Goal: Check status: Check status

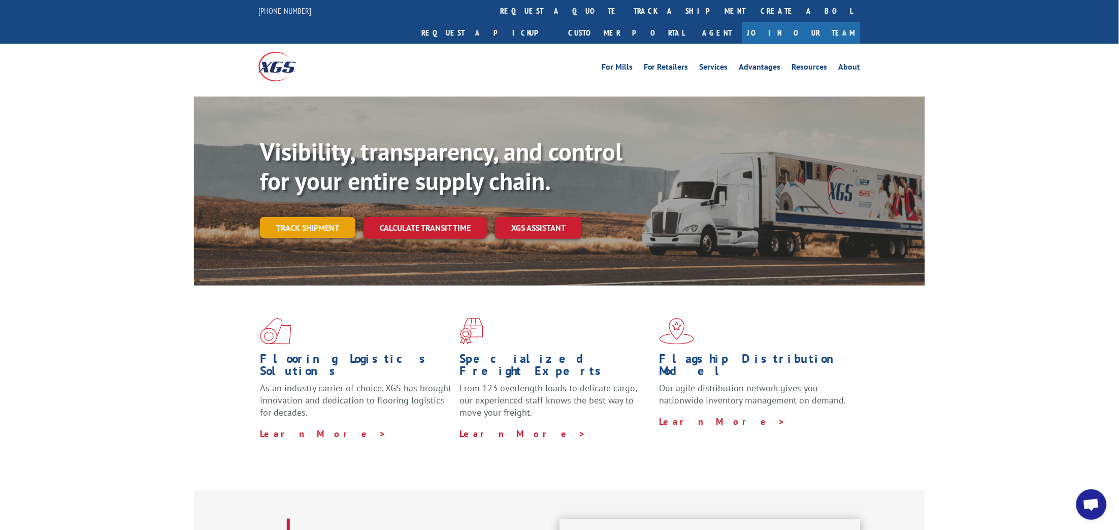
click at [342, 217] on link "Track shipment" at bounding box center [307, 227] width 95 height 21
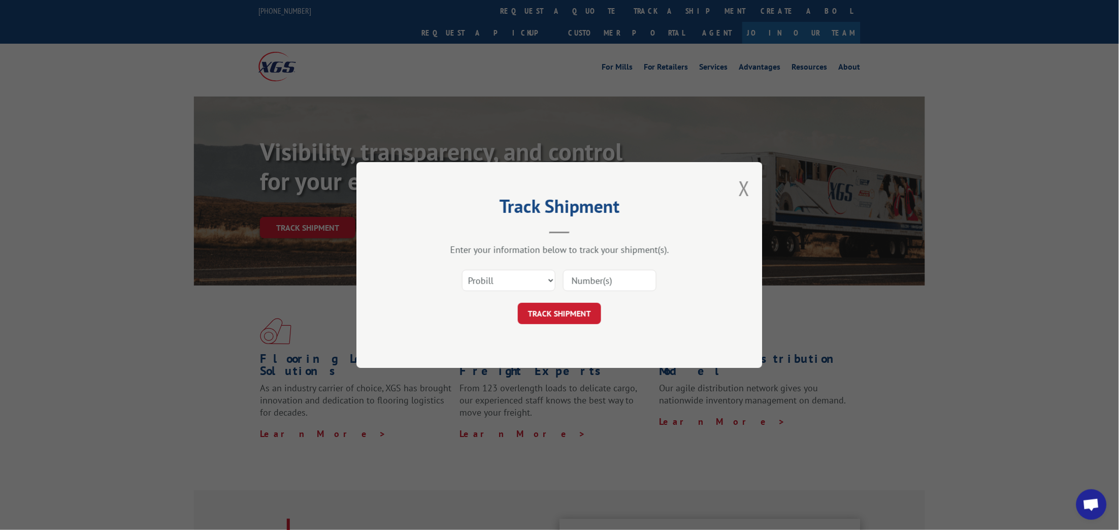
click at [585, 278] on input at bounding box center [609, 280] width 93 height 21
paste input "2326301"
type input "2326301"
click at [583, 306] on button "TRACK SHIPMENT" at bounding box center [559, 313] width 83 height 21
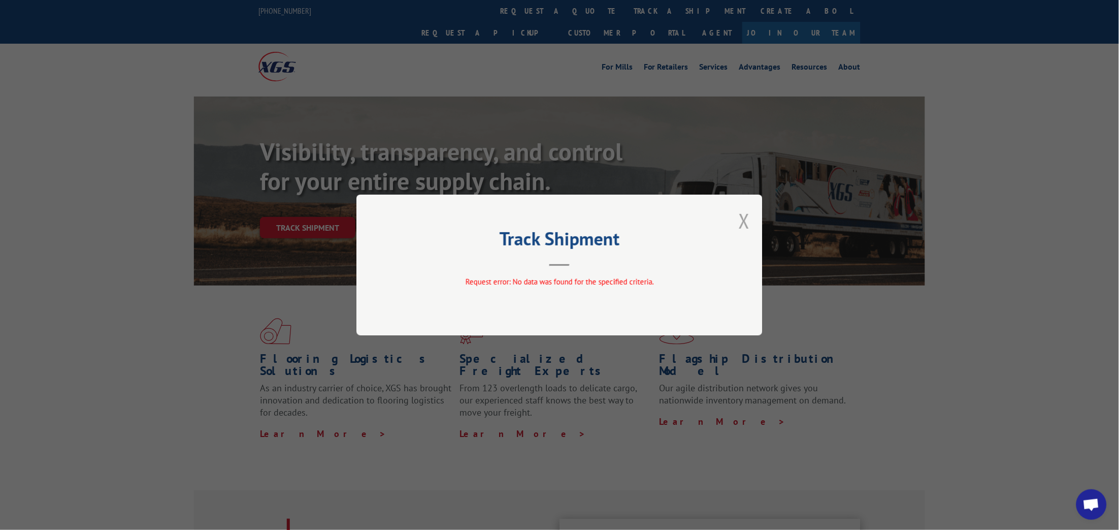
click at [744, 218] on button "Close modal" at bounding box center [744, 220] width 11 height 27
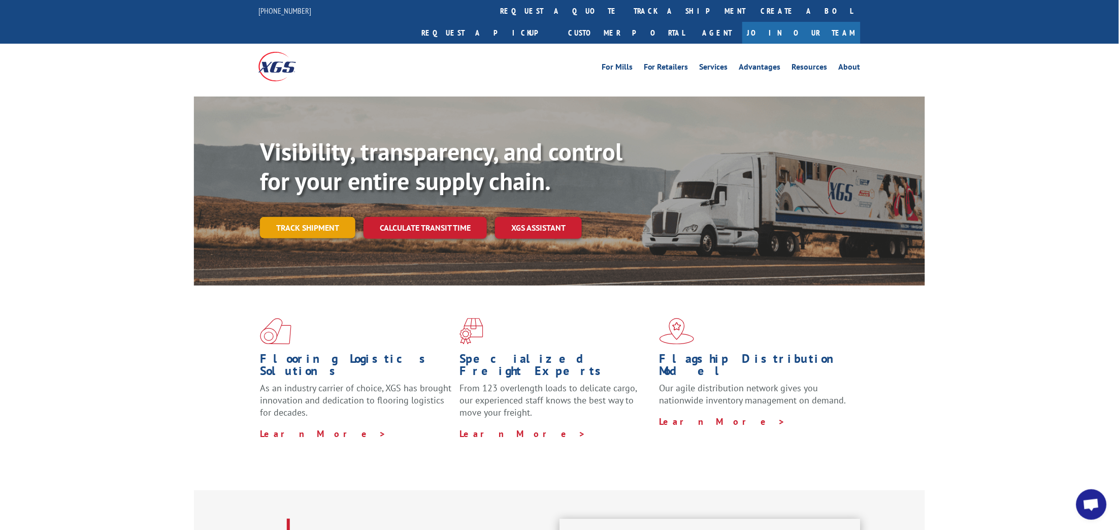
click at [293, 217] on link "Track shipment" at bounding box center [307, 227] width 95 height 21
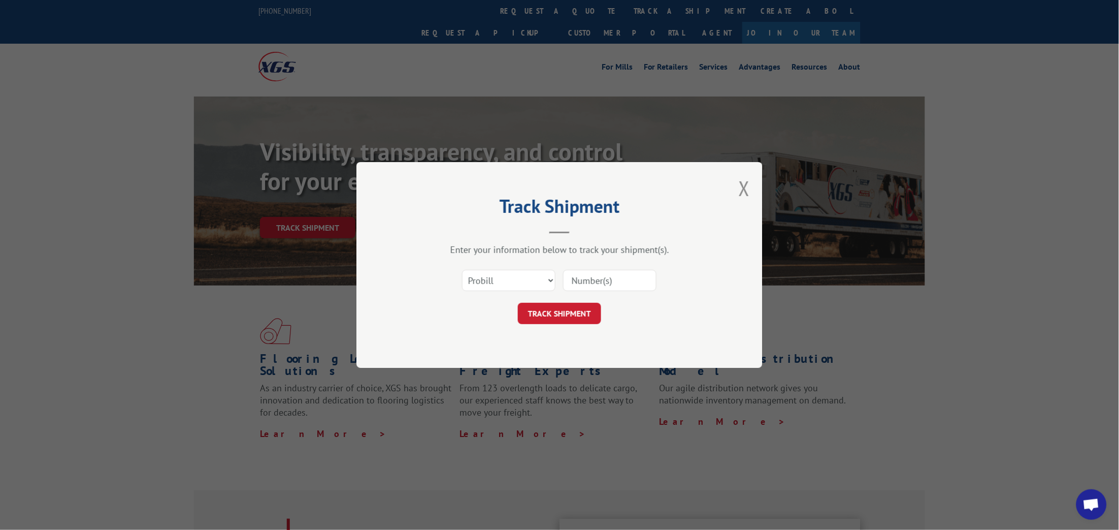
click at [575, 281] on input at bounding box center [609, 280] width 93 height 21
click at [580, 275] on input at bounding box center [609, 280] width 93 height 21
paste input "2326301"
type input "2326301"
click at [584, 311] on button "TRACK SHIPMENT" at bounding box center [559, 313] width 83 height 21
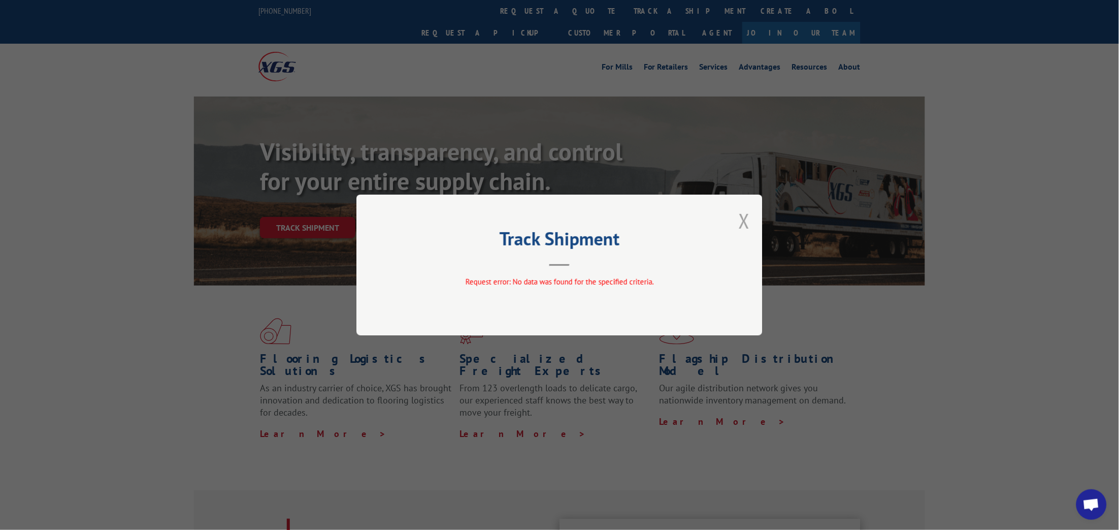
click at [741, 219] on button "Close modal" at bounding box center [744, 220] width 11 height 27
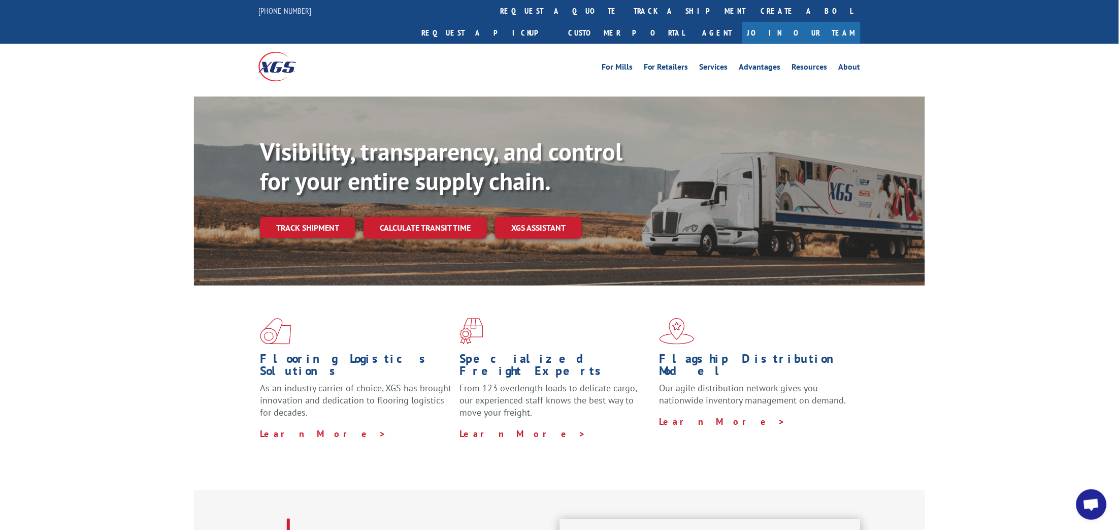
drag, startPoint x: 1054, startPoint y: 276, endPoint x: 1017, endPoint y: 273, distance: 36.6
click at [1053, 285] on div "Flooring Logistics Solutions As an industry carrier of choice, XGS has brought …" at bounding box center [559, 387] width 1119 height 204
click at [331, 217] on link "Track shipment" at bounding box center [307, 227] width 95 height 21
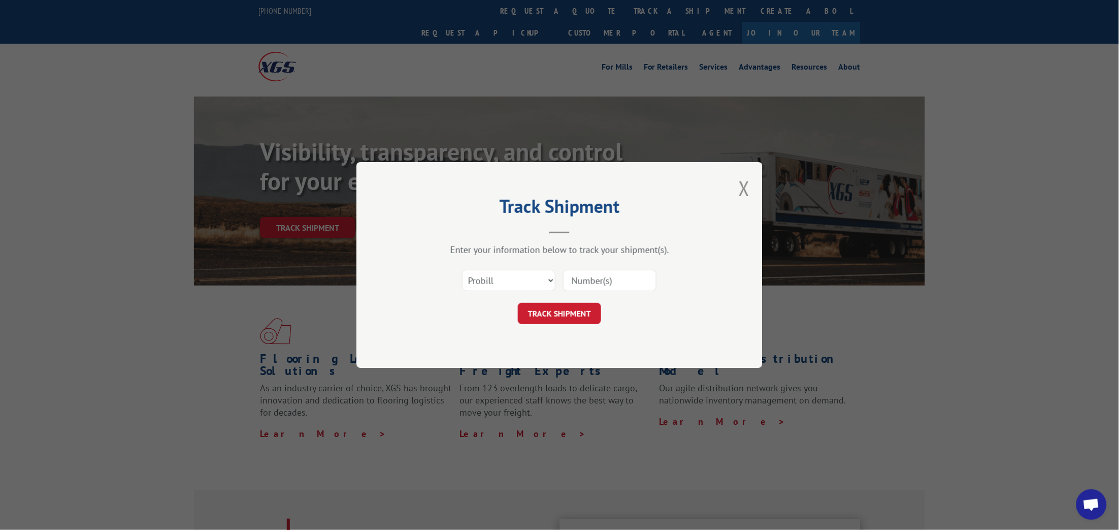
click at [595, 277] on input at bounding box center [609, 280] width 93 height 21
paste input "14274933"
type input "14274933"
click at [583, 308] on button "TRACK SHIPMENT" at bounding box center [559, 313] width 83 height 21
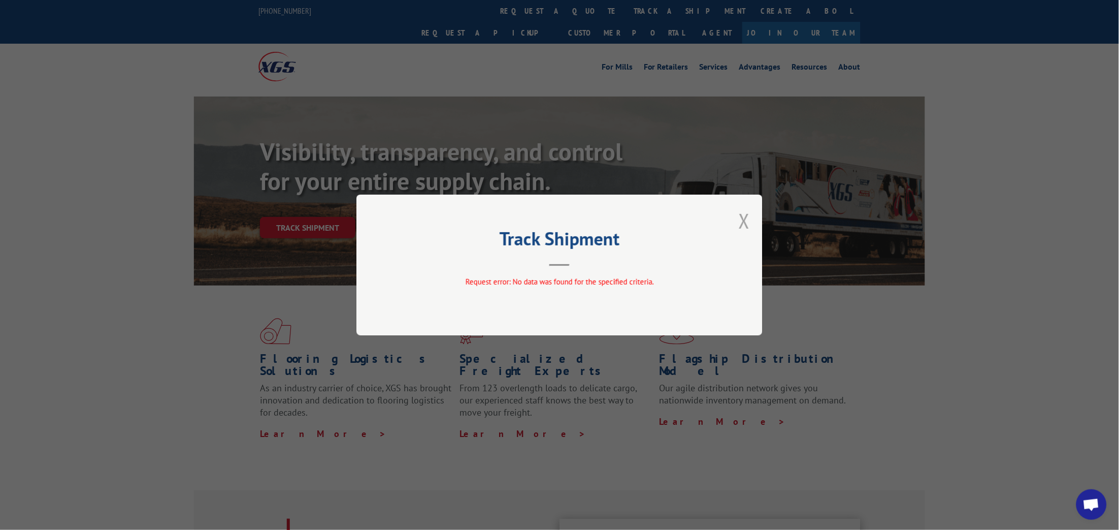
click at [741, 223] on button "Close modal" at bounding box center [744, 220] width 11 height 27
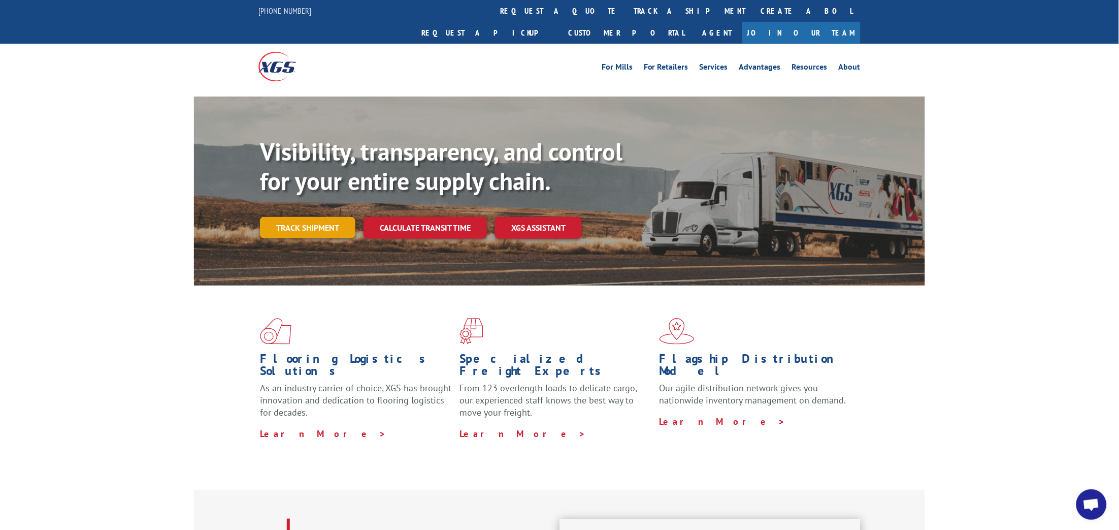
click at [346, 217] on link "Track shipment" at bounding box center [307, 227] width 95 height 21
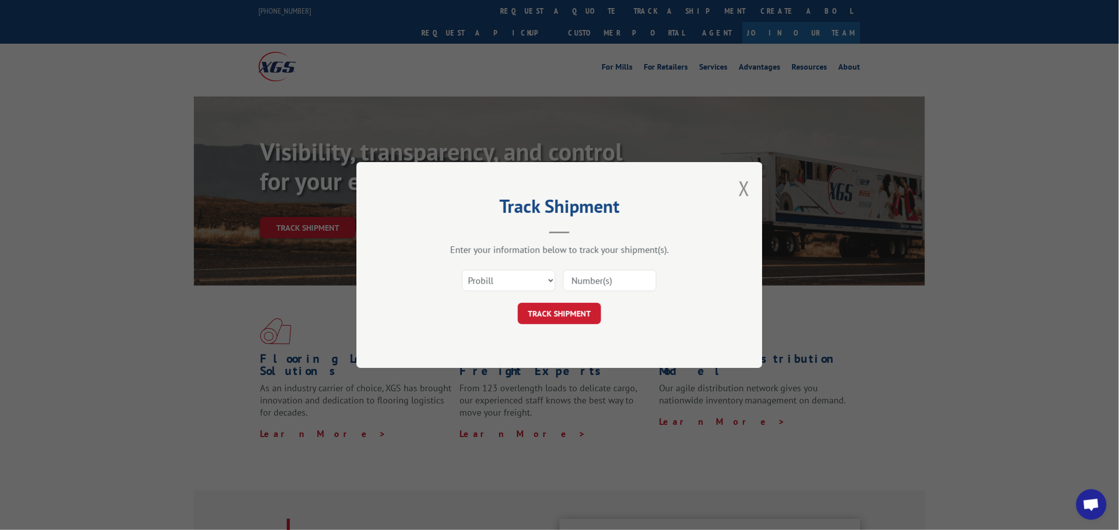
click at [618, 285] on input at bounding box center [609, 280] width 93 height 21
paste input "14274975"
type input "14274975"
click at [593, 310] on button "TRACK SHIPMENT" at bounding box center [559, 313] width 83 height 21
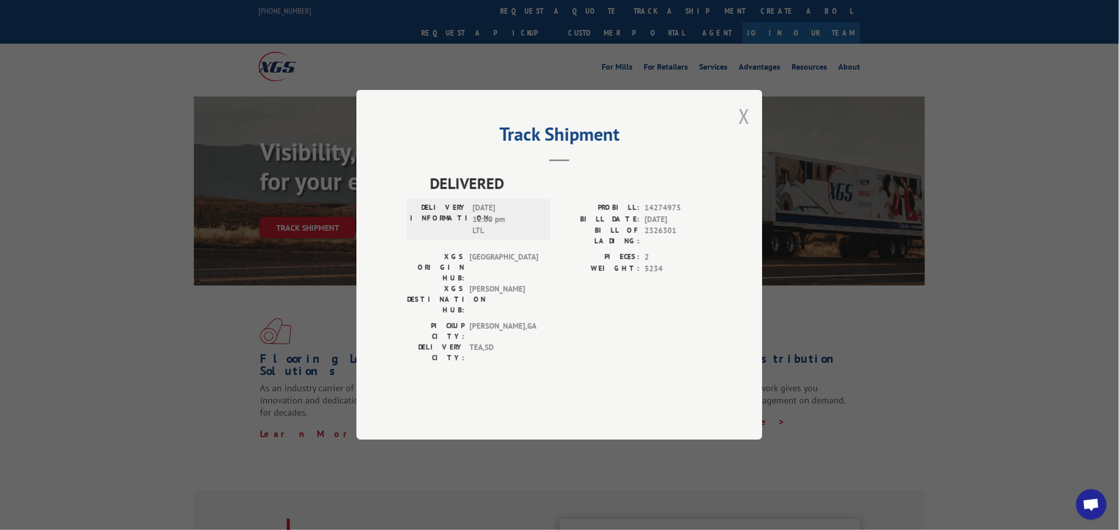
click at [744, 129] on button "Close modal" at bounding box center [744, 116] width 11 height 27
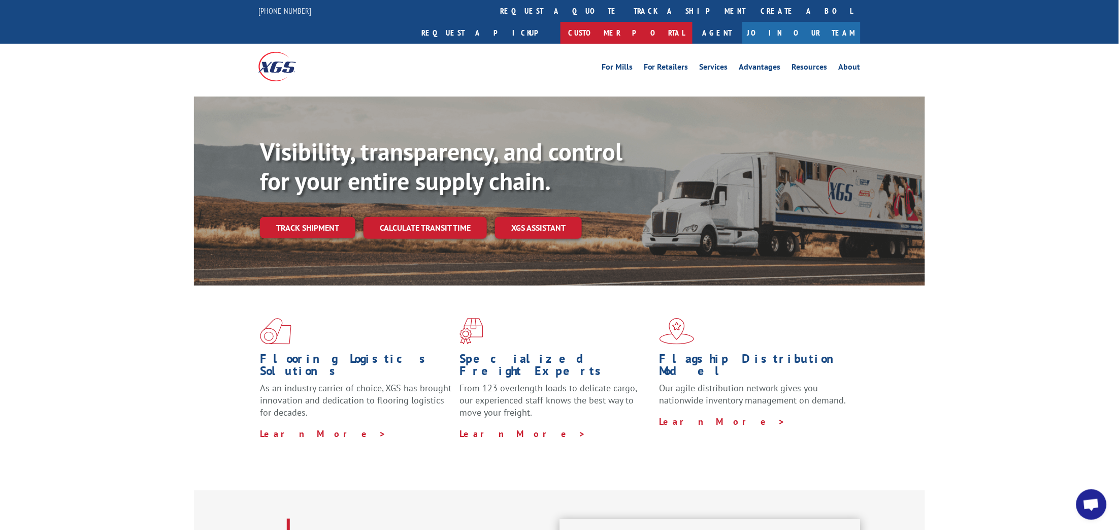
click at [693, 22] on link "Customer Portal" at bounding box center [627, 33] width 132 height 22
click at [626, 9] on link "track a shipment" at bounding box center [689, 11] width 127 height 22
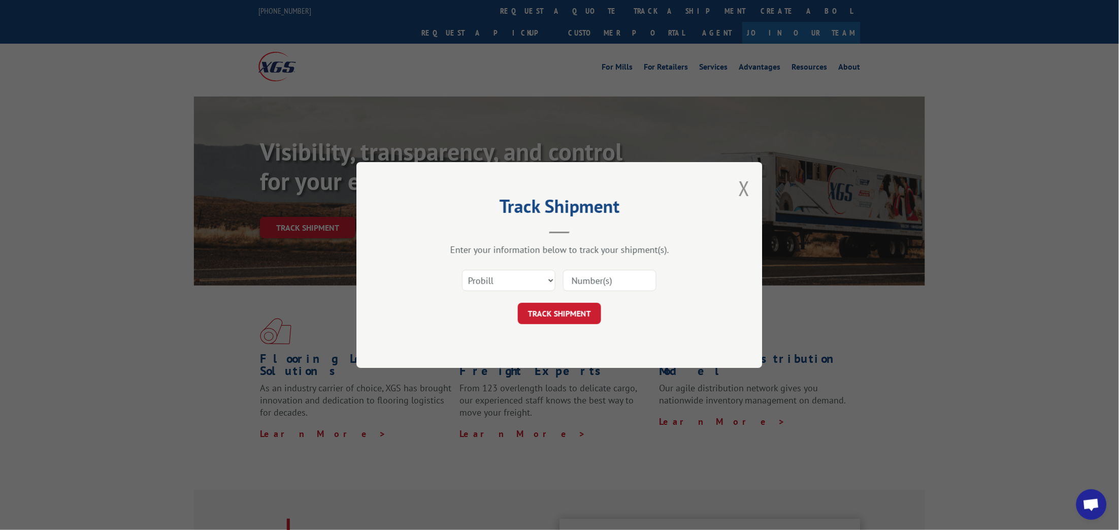
click at [599, 280] on input at bounding box center [609, 280] width 93 height 21
paste input "[PERSON_NAME] <[EMAIL_ADDRESS][DOMAIN_NAME]>"
drag, startPoint x: 639, startPoint y: 283, endPoint x: 396, endPoint y: 216, distance: 252.3
click at [395, 250] on div "Track Shipment Enter your information below to track your shipment(s). Select c…" at bounding box center [559, 265] width 406 height 206
type input ">"
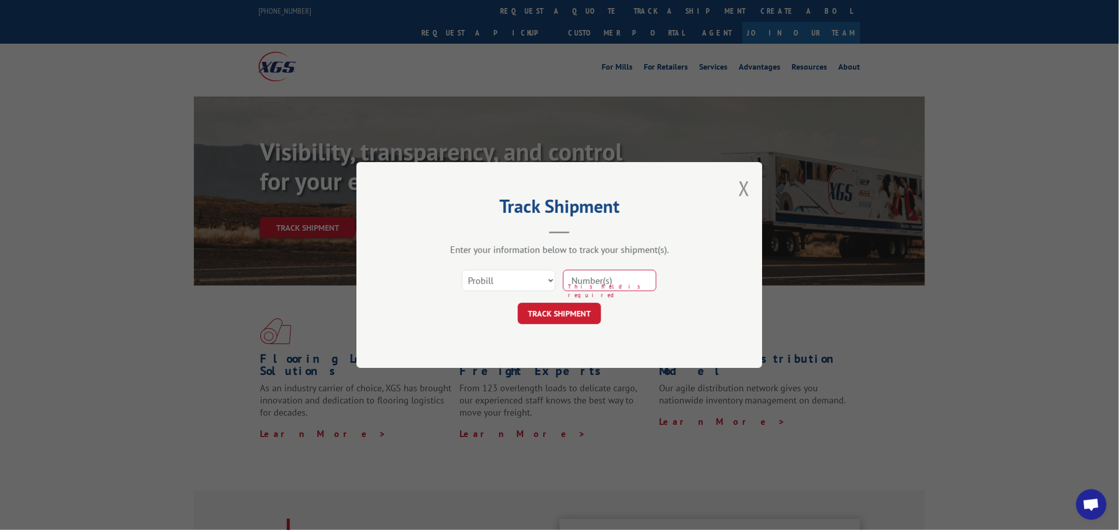
paste input "14274975"
type input "14274975"
click at [583, 303] on button "TRACK SHIPMENT" at bounding box center [559, 313] width 83 height 21
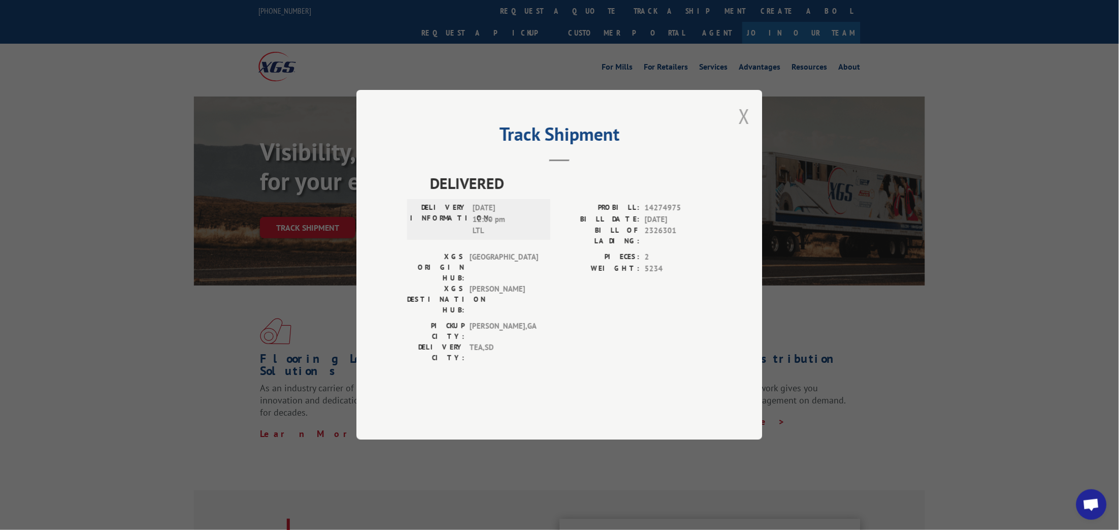
click at [745, 129] on button "Close modal" at bounding box center [744, 116] width 11 height 27
